Goal: Task Accomplishment & Management: Manage account settings

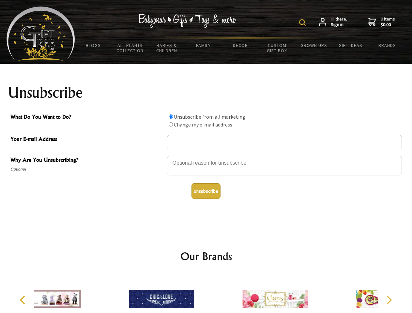
click at [304, 23] on img at bounding box center [302, 22] width 7 height 7
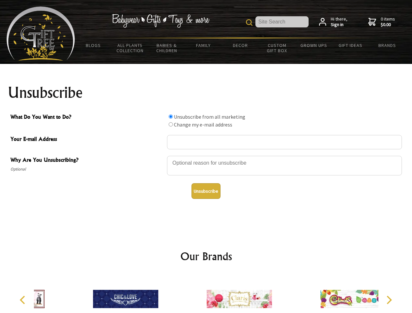
click at [206, 156] on div at bounding box center [284, 166] width 235 height 23
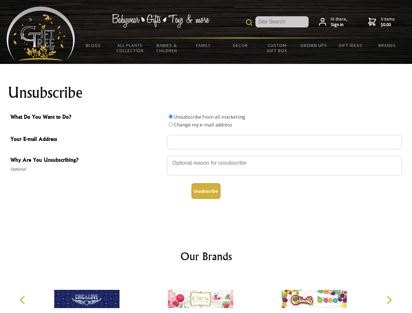
click at [171, 117] on input "What Do You Want to Do?" at bounding box center [171, 117] width 4 height 4
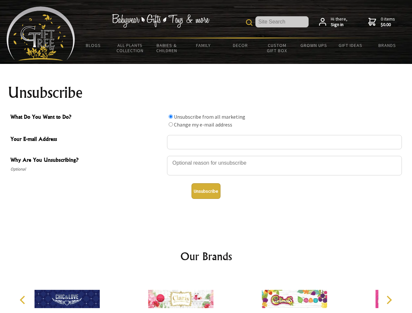
click at [171, 124] on input "What Do You Want to Do?" at bounding box center [171, 124] width 4 height 4
radio input "true"
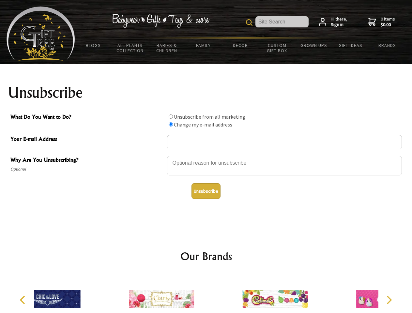
click at [206, 191] on button "Unsubscribe" at bounding box center [206, 191] width 29 height 16
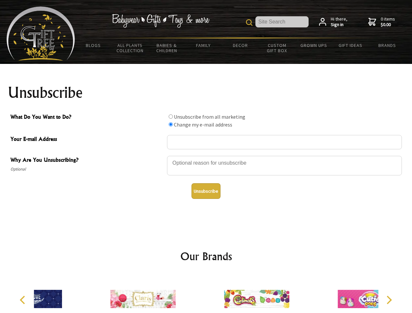
click at [206, 294] on div at bounding box center [257, 300] width 114 height 51
click at [24, 300] on icon "Previous" at bounding box center [23, 300] width 8 height 8
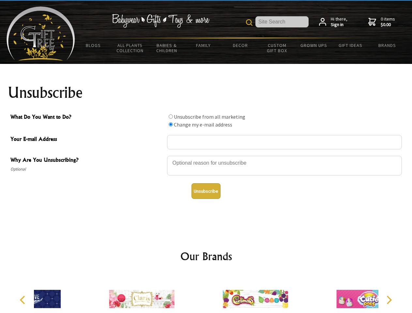
click at [389, 300] on icon "Next" at bounding box center [389, 300] width 8 height 8
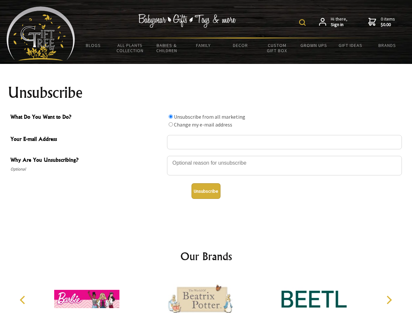
click at [304, 23] on img at bounding box center [302, 22] width 7 height 7
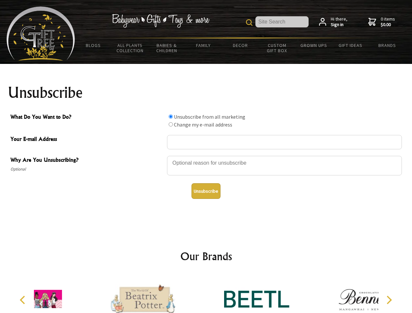
click at [206, 156] on div at bounding box center [284, 166] width 235 height 23
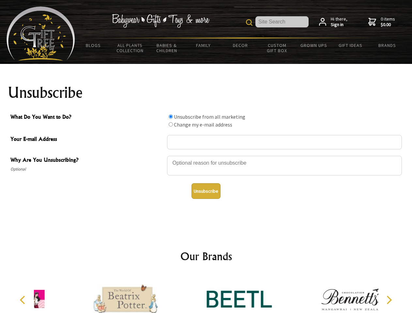
click at [171, 117] on input "What Do You Want to Do?" at bounding box center [171, 117] width 4 height 4
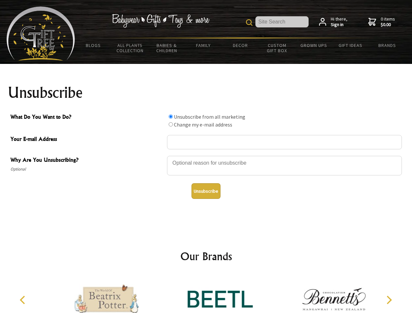
click at [171, 124] on input "What Do You Want to Do?" at bounding box center [171, 124] width 4 height 4
radio input "true"
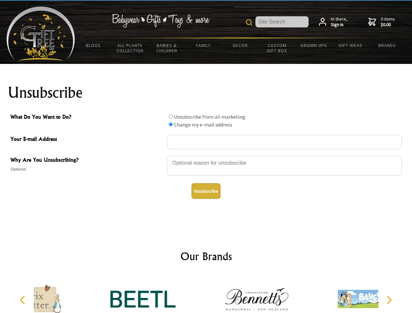
click at [206, 191] on button "Unsubscribe" at bounding box center [206, 191] width 29 height 16
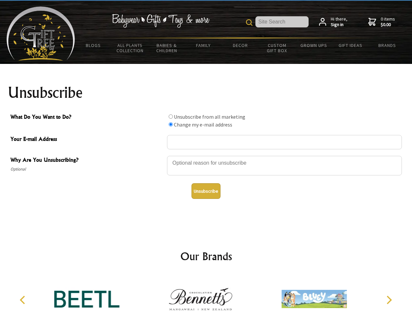
click at [24, 300] on icon "Previous" at bounding box center [23, 300] width 8 height 8
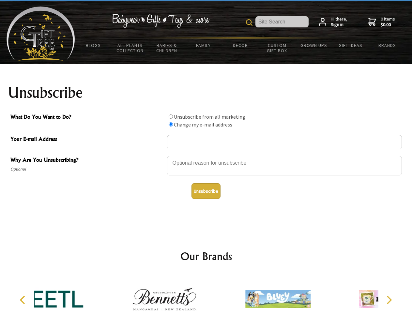
click at [389, 300] on icon "Next" at bounding box center [389, 300] width 8 height 8
